Goal: Information Seeking & Learning: Check status

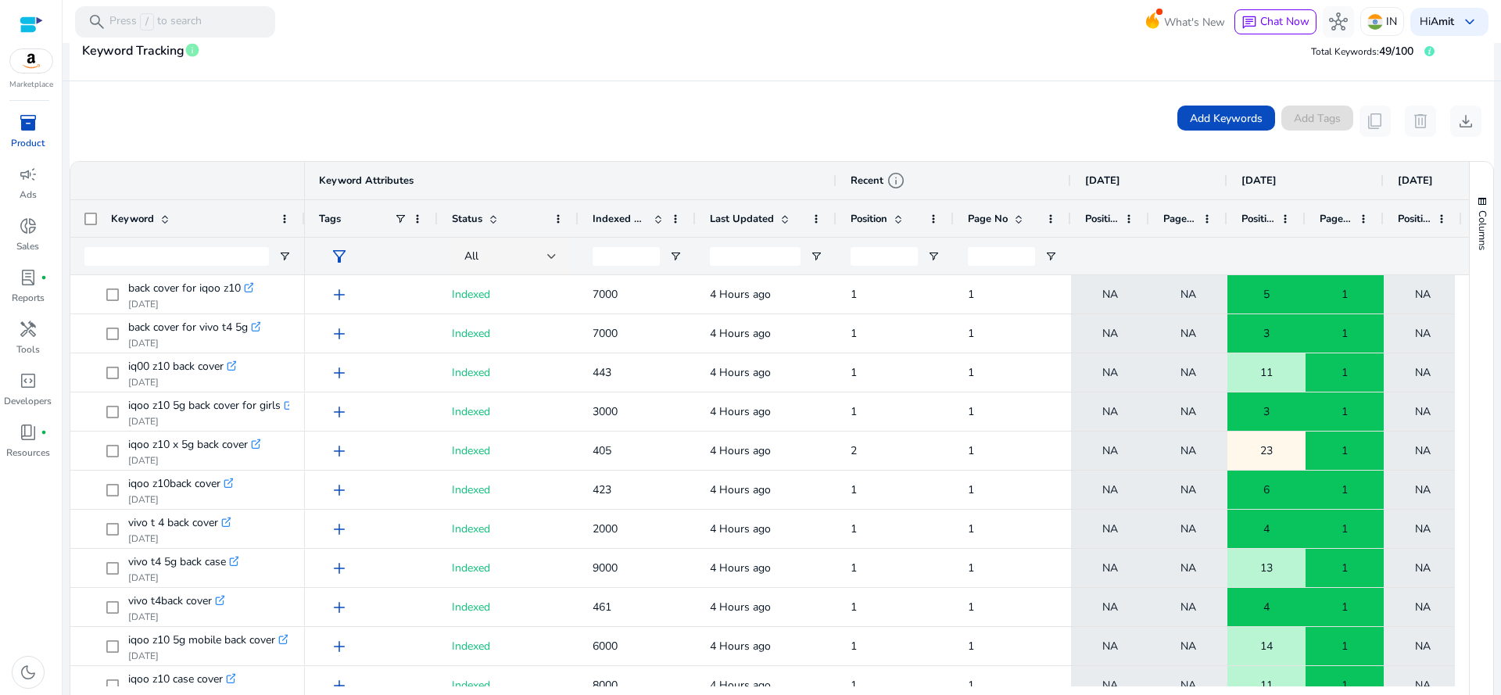
scroll to position [285, 0]
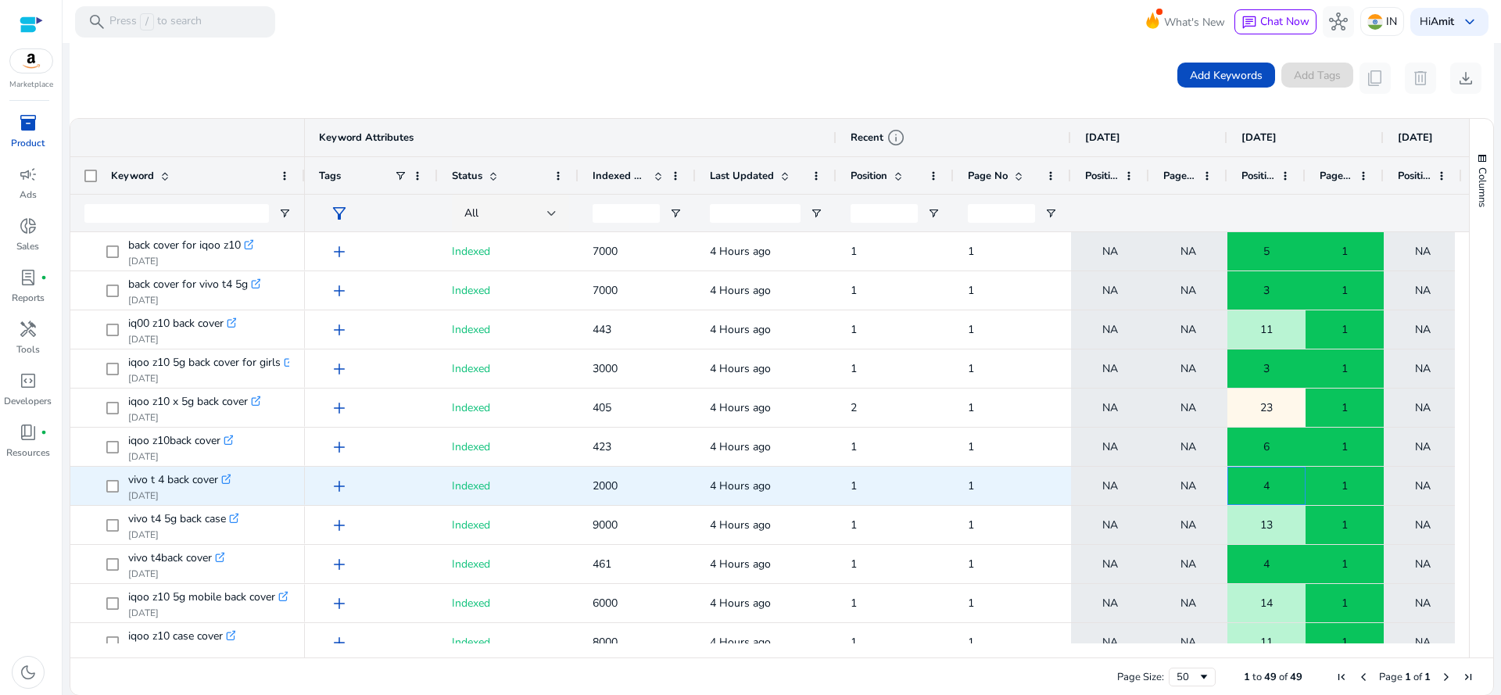
click at [1268, 483] on span "4" at bounding box center [1267, 486] width 6 height 32
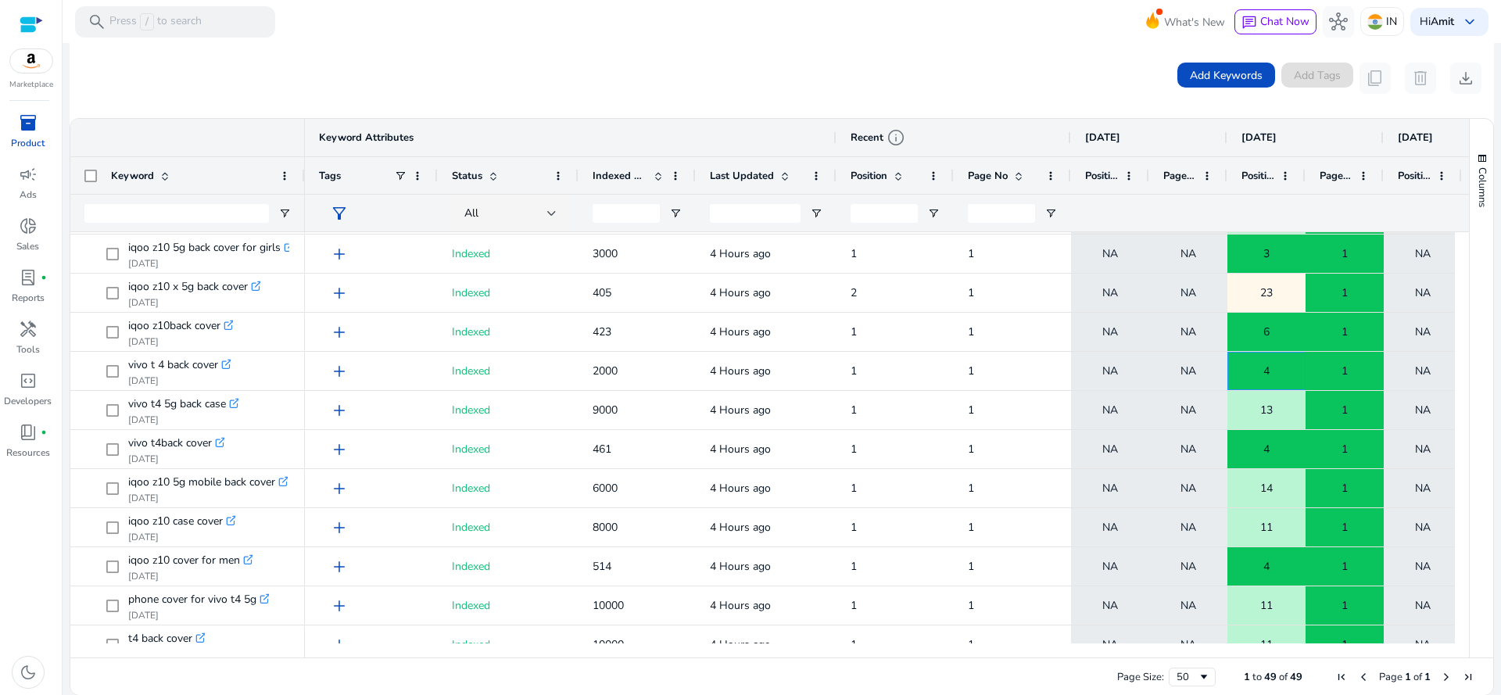
scroll to position [0, 0]
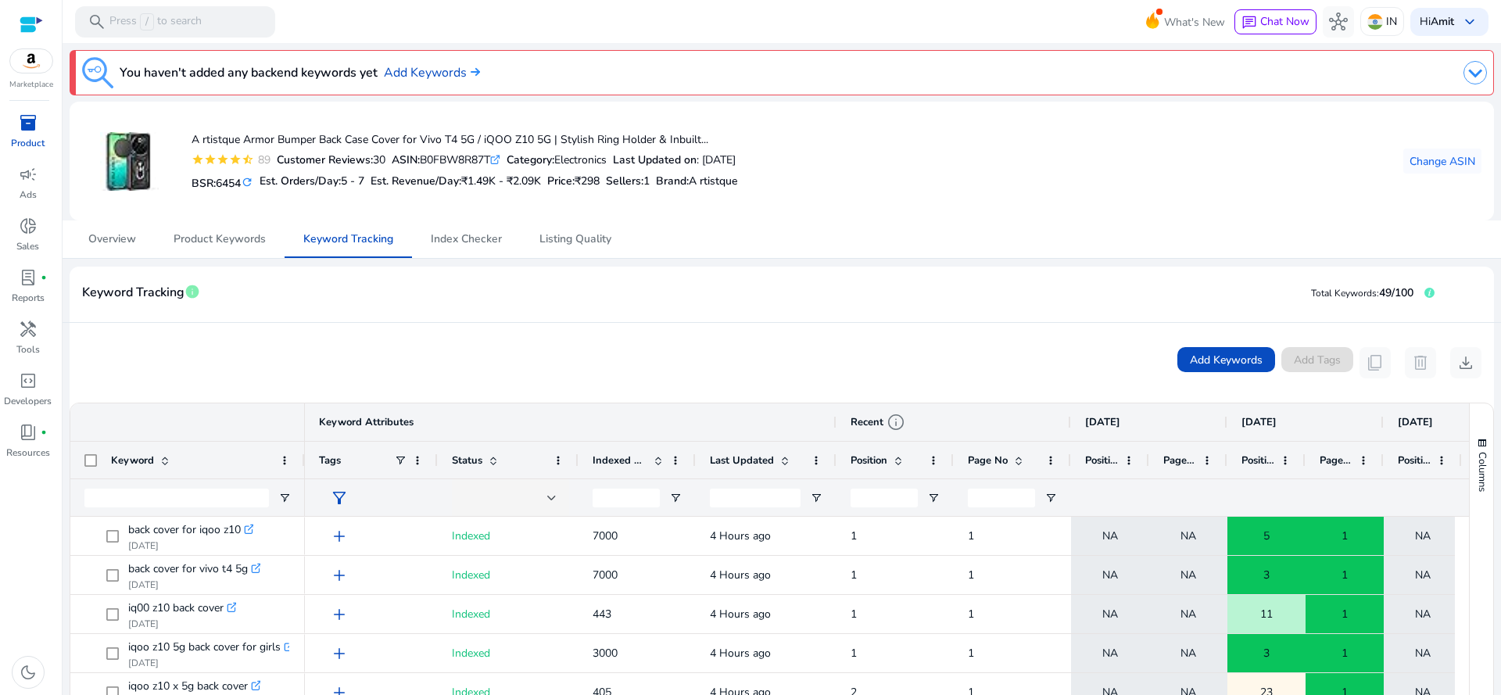
scroll to position [285, 0]
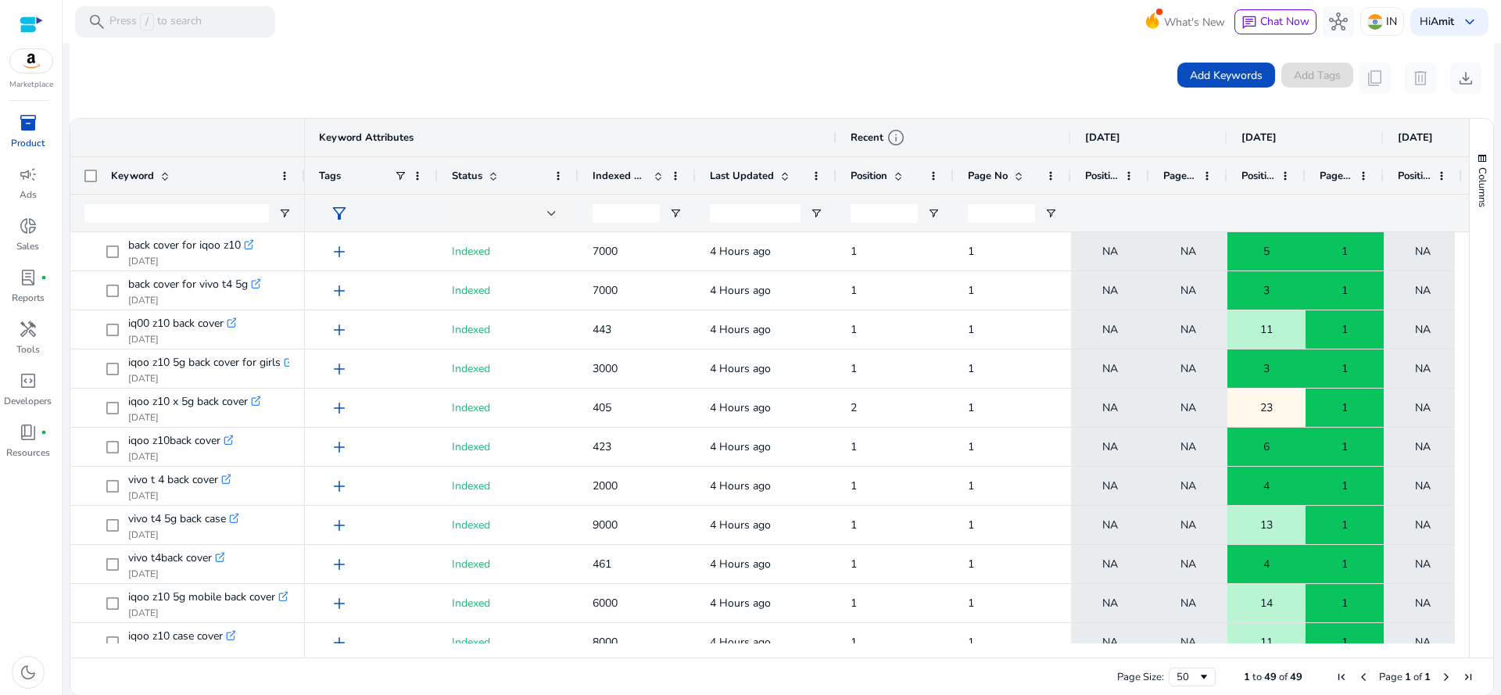
click at [655, 170] on span at bounding box center [658, 176] width 13 height 13
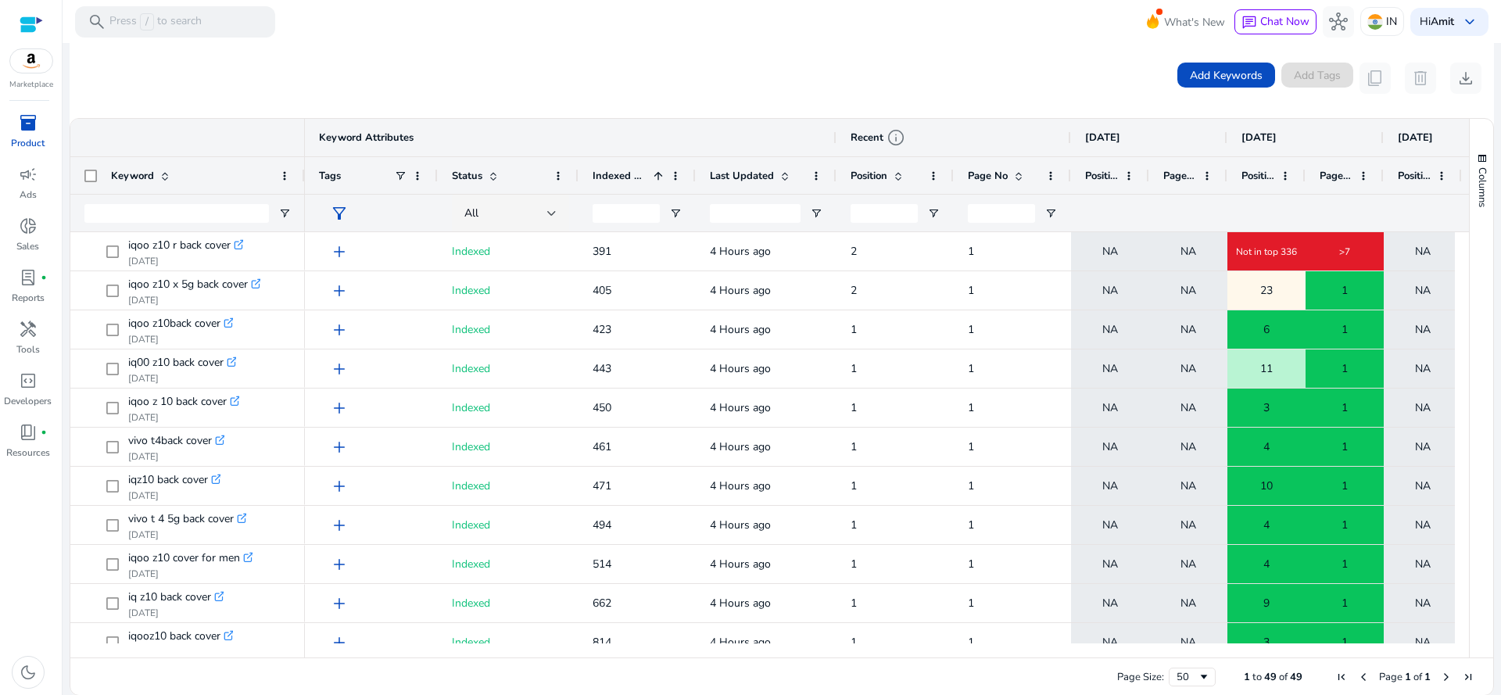
click at [655, 170] on span at bounding box center [658, 176] width 13 height 13
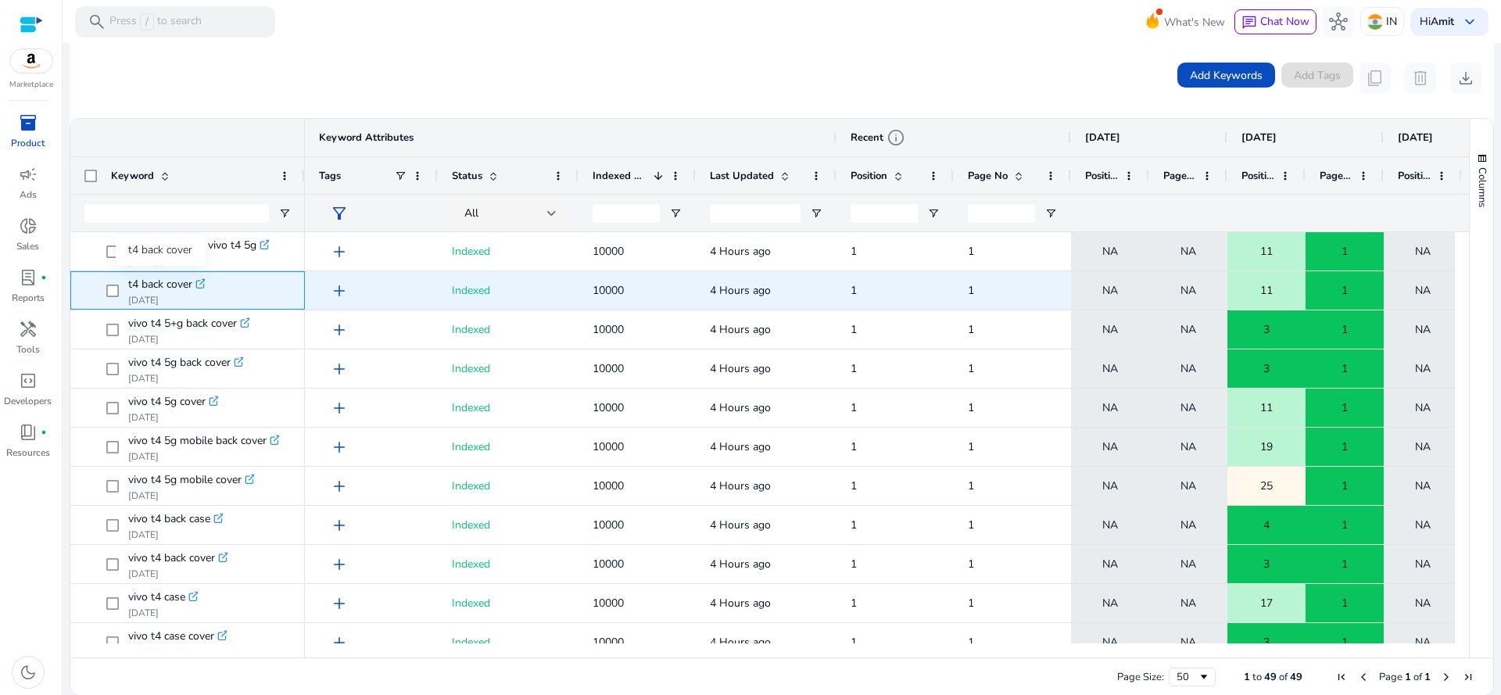
scroll to position [0, 0]
drag, startPoint x: 121, startPoint y: 278, endPoint x: 192, endPoint y: 283, distance: 71.4
click at [192, 283] on span "t4 back cover .st0{fill:#2c8af8} Aug 20, 2025" at bounding box center [198, 290] width 185 height 32
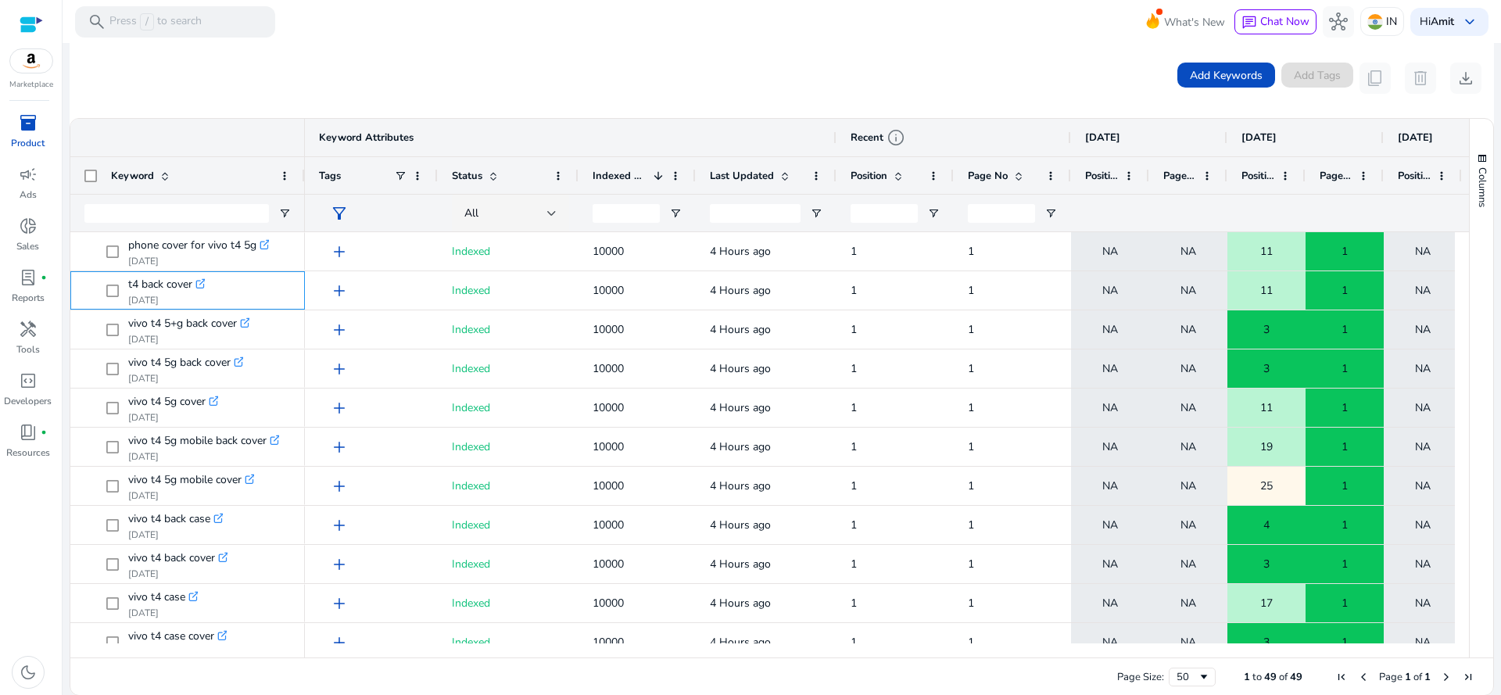
copy span "t4 back cover"
drag, startPoint x: 1465, startPoint y: 244, endPoint x: 1477, endPoint y: 356, distance: 112.4
click at [1477, 356] on div "Columns" at bounding box center [1481, 388] width 23 height 539
drag, startPoint x: 1464, startPoint y: 256, endPoint x: 1466, endPoint y: 353, distance: 97.0
click at [1469, 353] on div "Columns Column Labels Drag here to set column labels" at bounding box center [1481, 388] width 24 height 539
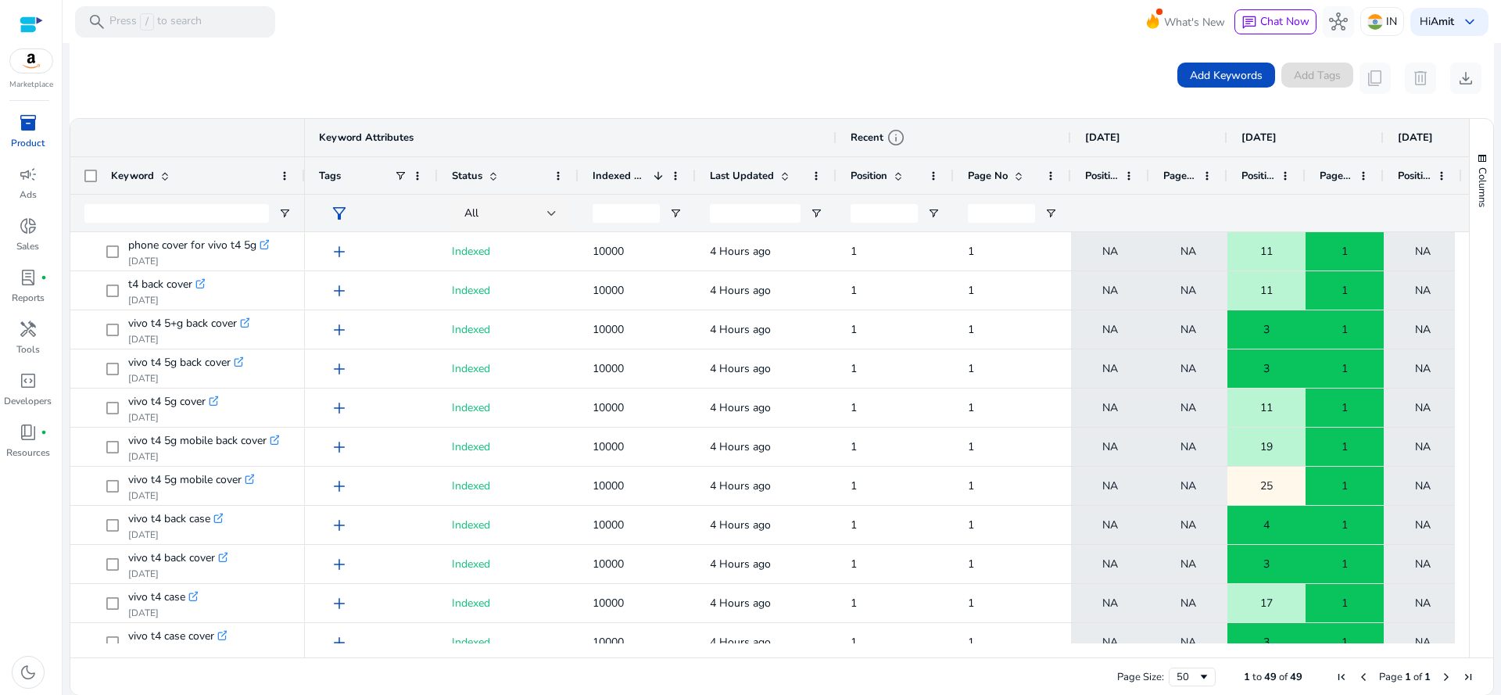
drag, startPoint x: 1457, startPoint y: 260, endPoint x: 1462, endPoint y: 335, distance: 76.0
click at [1462, 335] on div at bounding box center [1462, 437] width 14 height 411
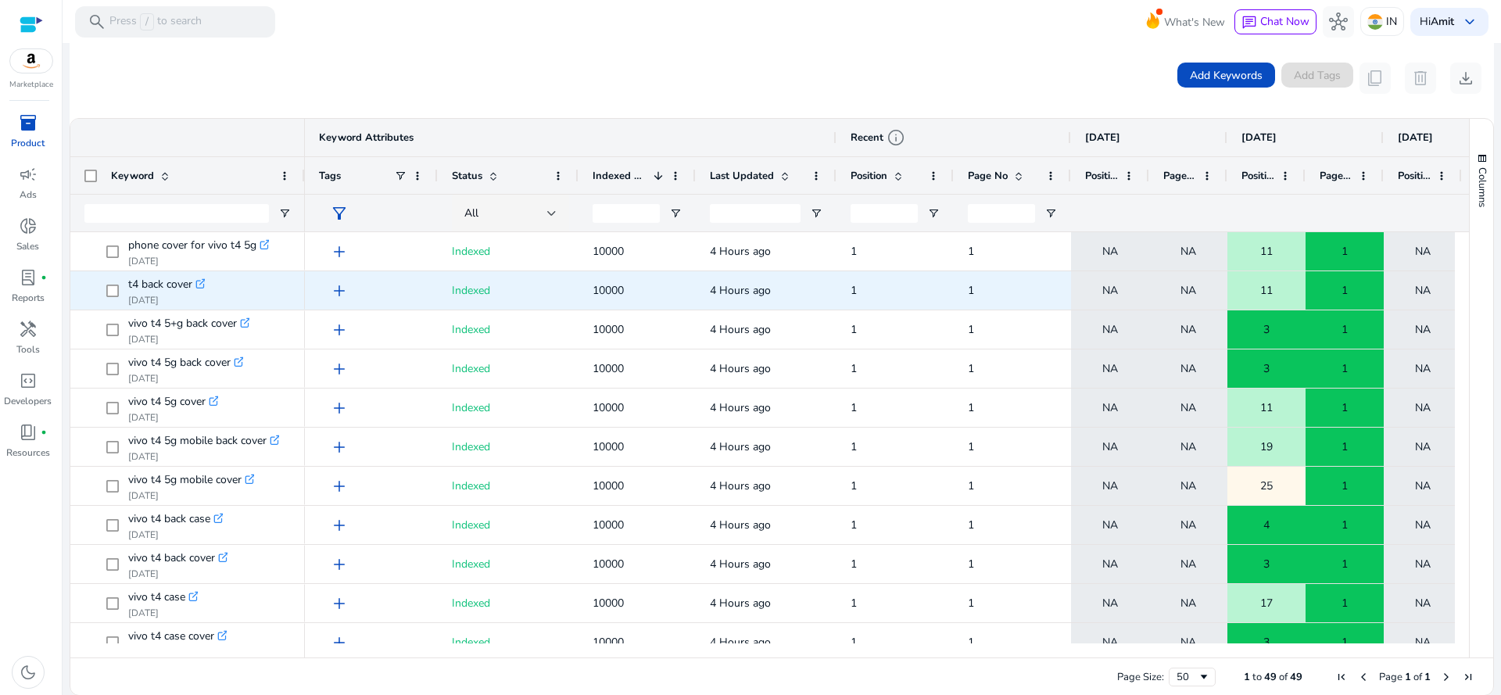
click at [1265, 282] on span "11" at bounding box center [1266, 290] width 13 height 32
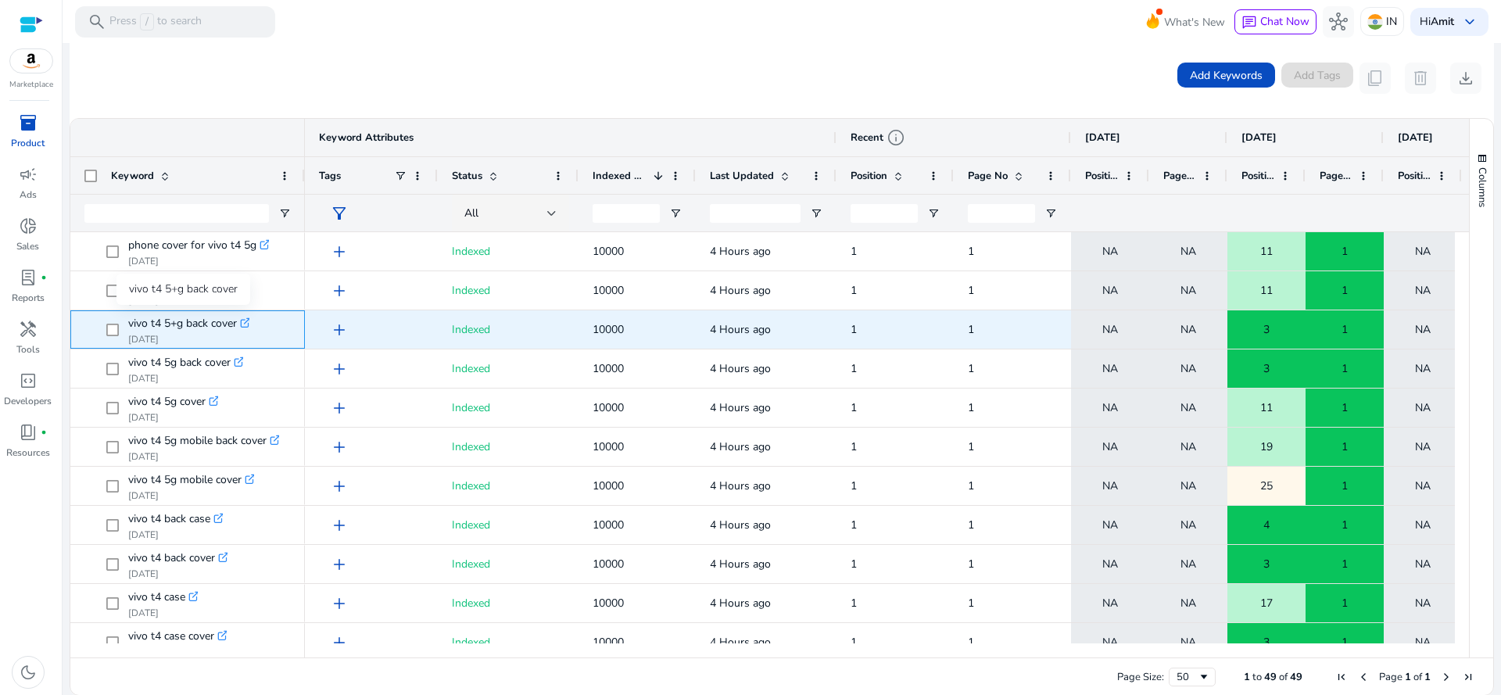
copy span "vivo t4 5+g back cover"
drag, startPoint x: 127, startPoint y: 326, endPoint x: 238, endPoint y: 321, distance: 111.9
click at [238, 321] on span "vivo t4 5+g back cover .st0{fill:#2c8af8} Aug 20, 2025" at bounding box center [198, 330] width 185 height 32
